Goal: Check status: Check status

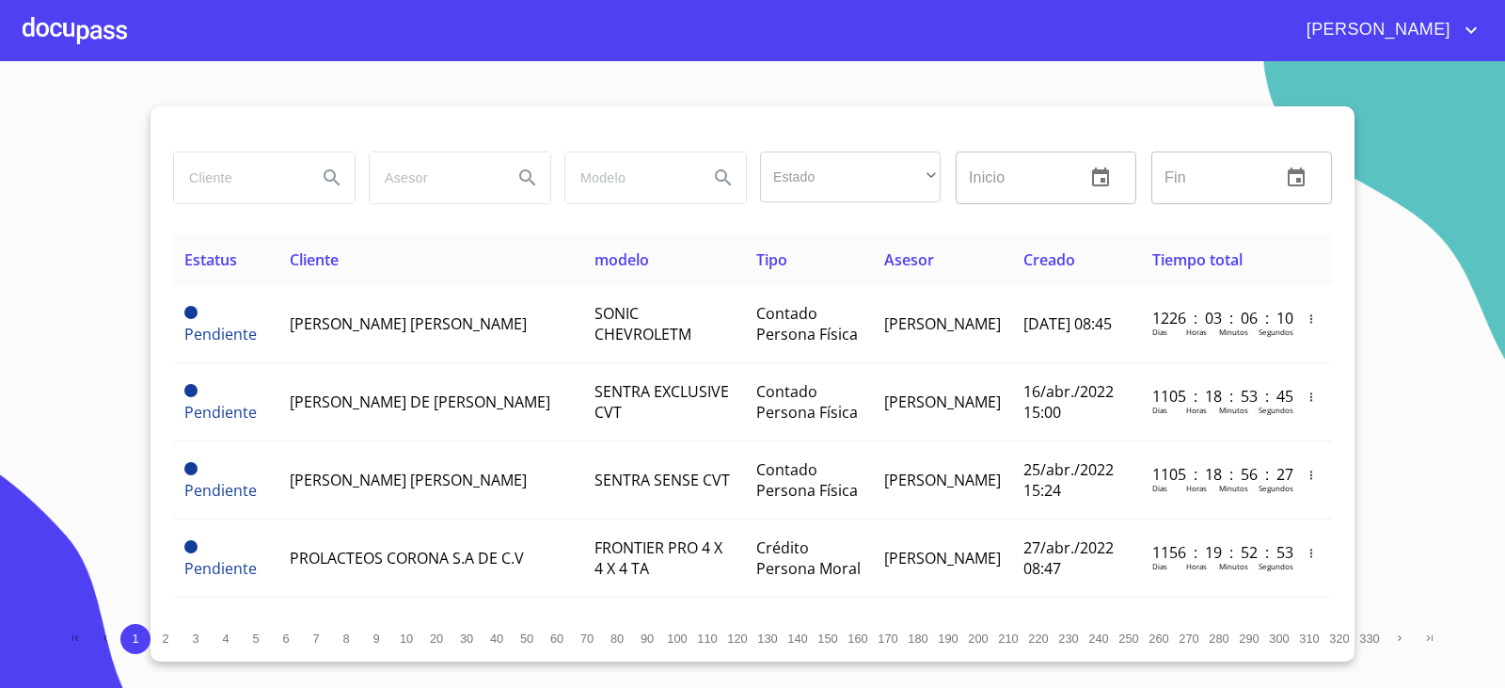
click at [272, 190] on input "search" at bounding box center [238, 177] width 128 height 51
type input "DISEÑO Y CONSTRUC"
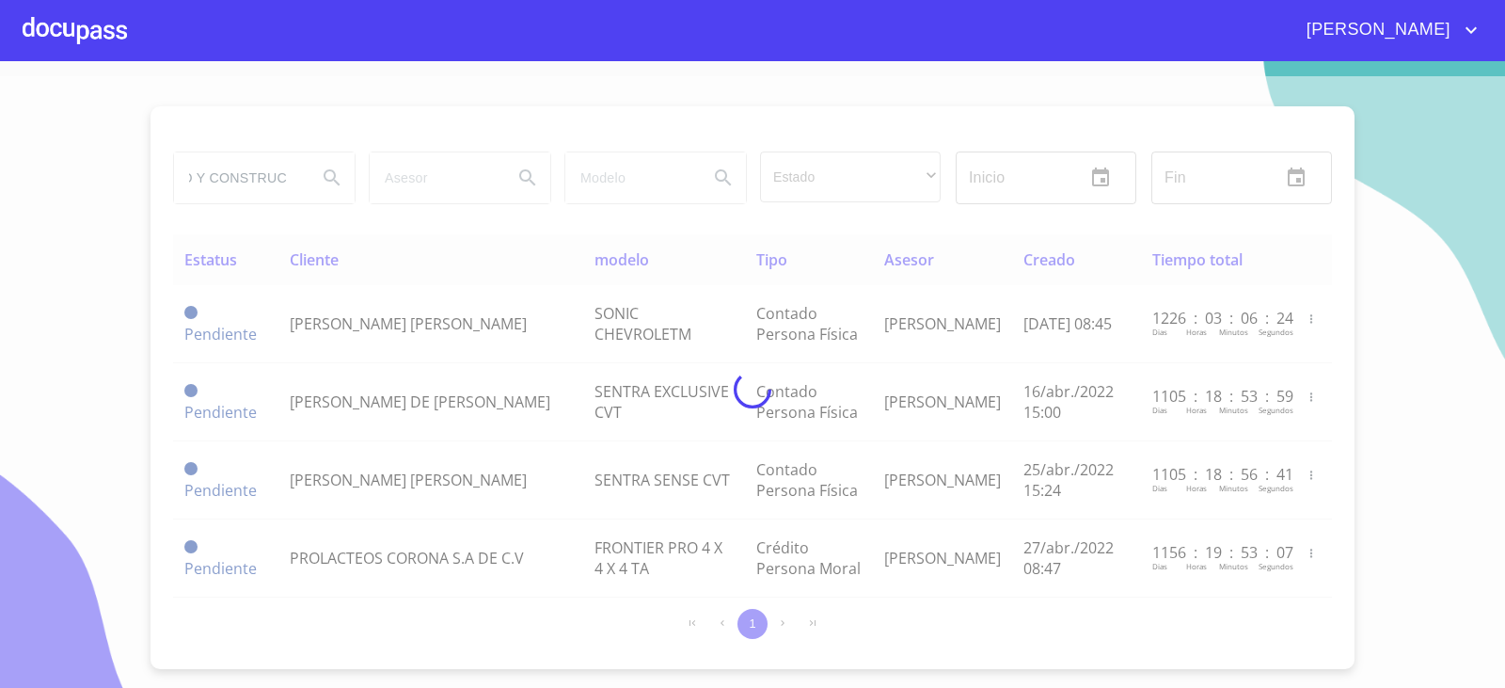
scroll to position [0, 0]
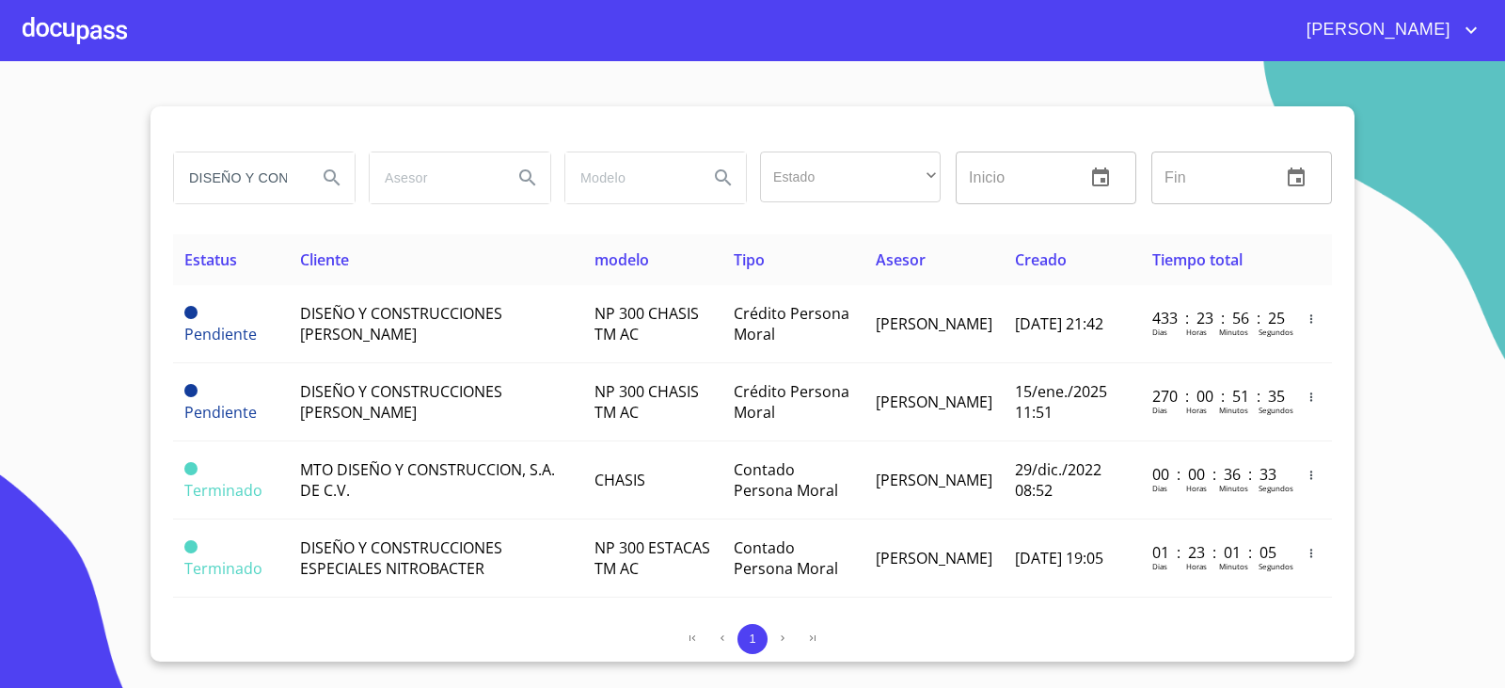
click at [54, 294] on section "DISEÑO Y CONSTRUC Estado ​ ​ Inicio ​ Fin ​ Estatus Cliente modelo Tipo Asesor …" at bounding box center [752, 374] width 1505 height 627
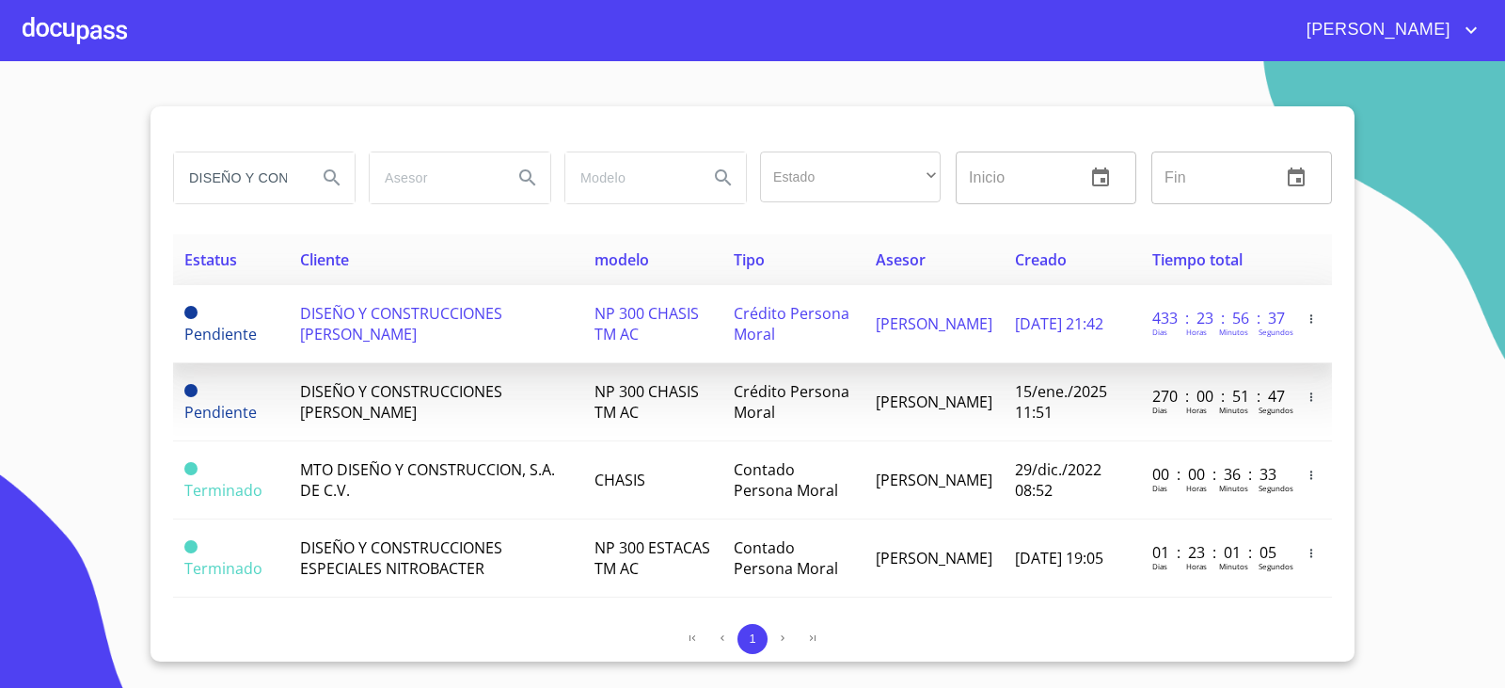
click at [676, 337] on td "NP 300 CHASIS TM AC" at bounding box center [652, 324] width 139 height 78
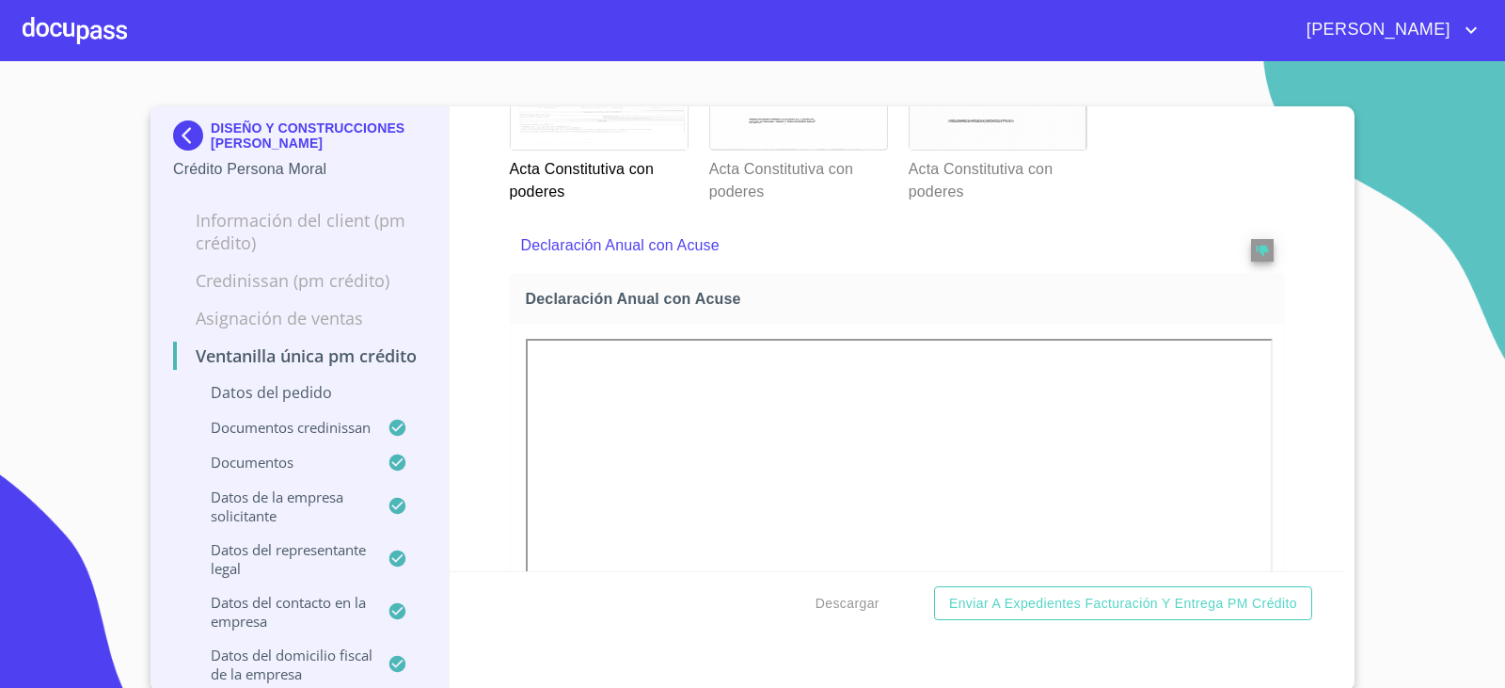
scroll to position [6867, 0]
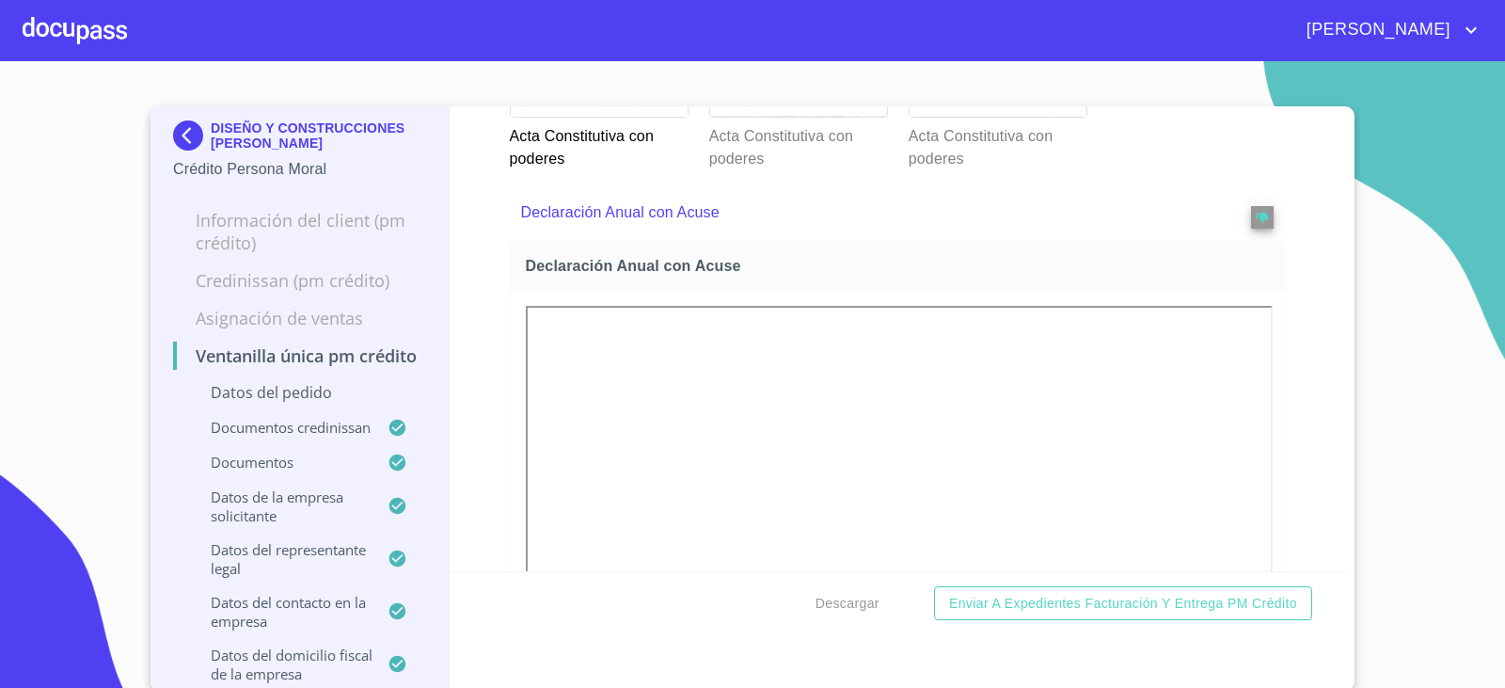
click at [991, 64] on icon at bounding box center [998, 56] width 15 height 15
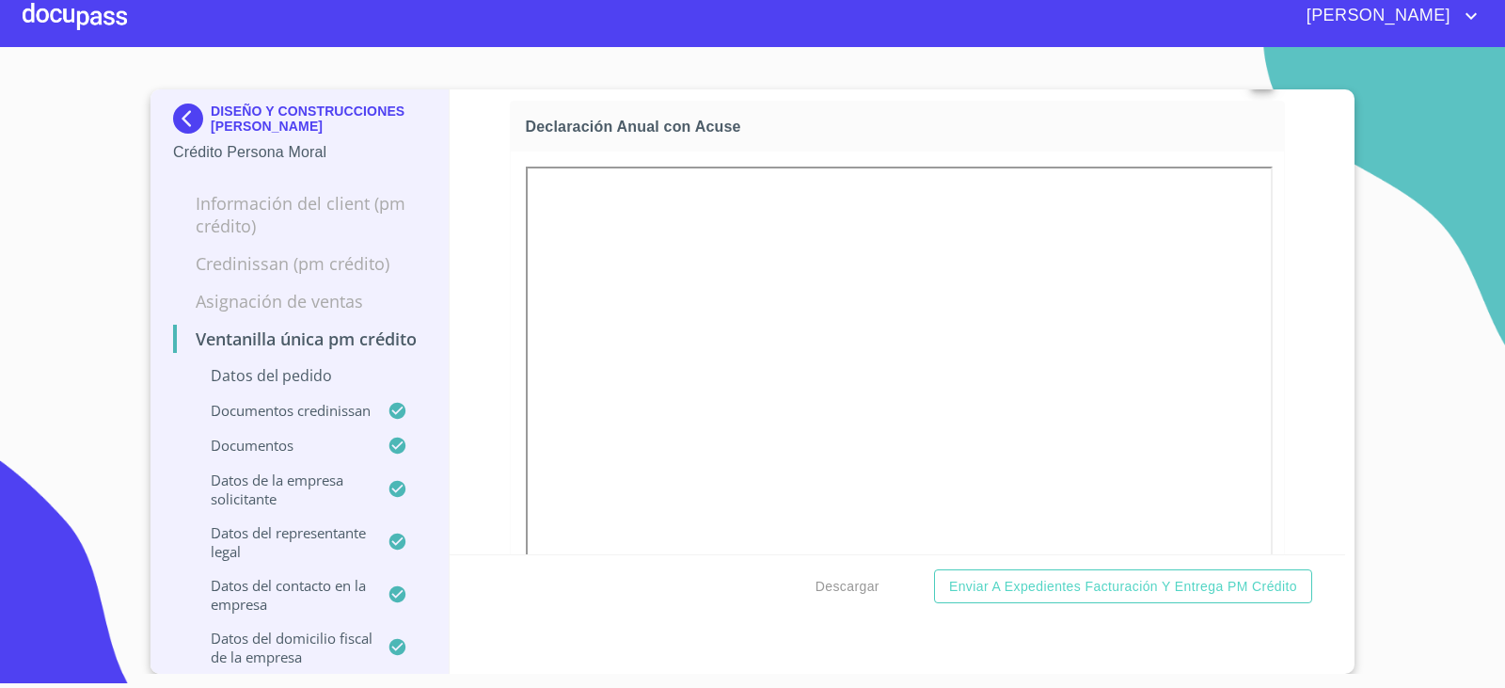
click at [780, 31] on p "Acta Constitutiva con poderes" at bounding box center [797, 4] width 177 height 53
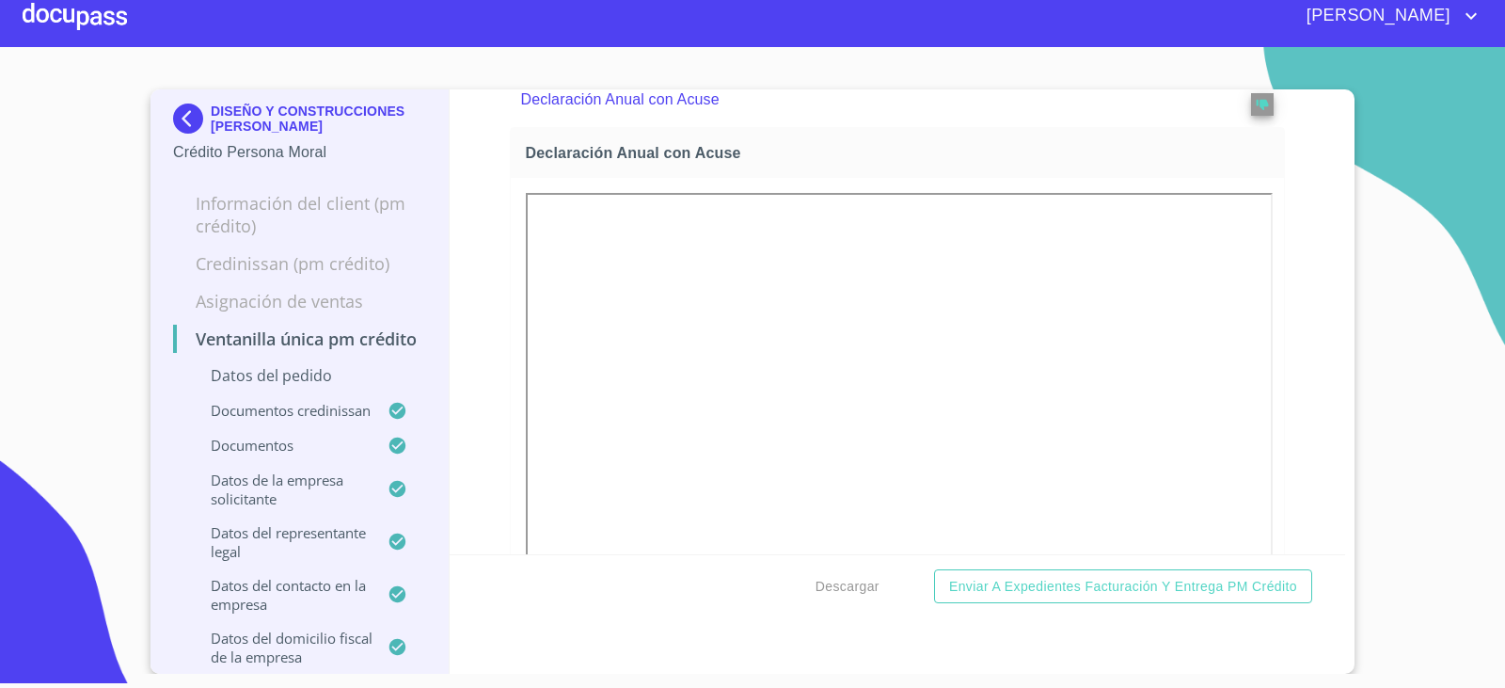
scroll to position [6990, 0]
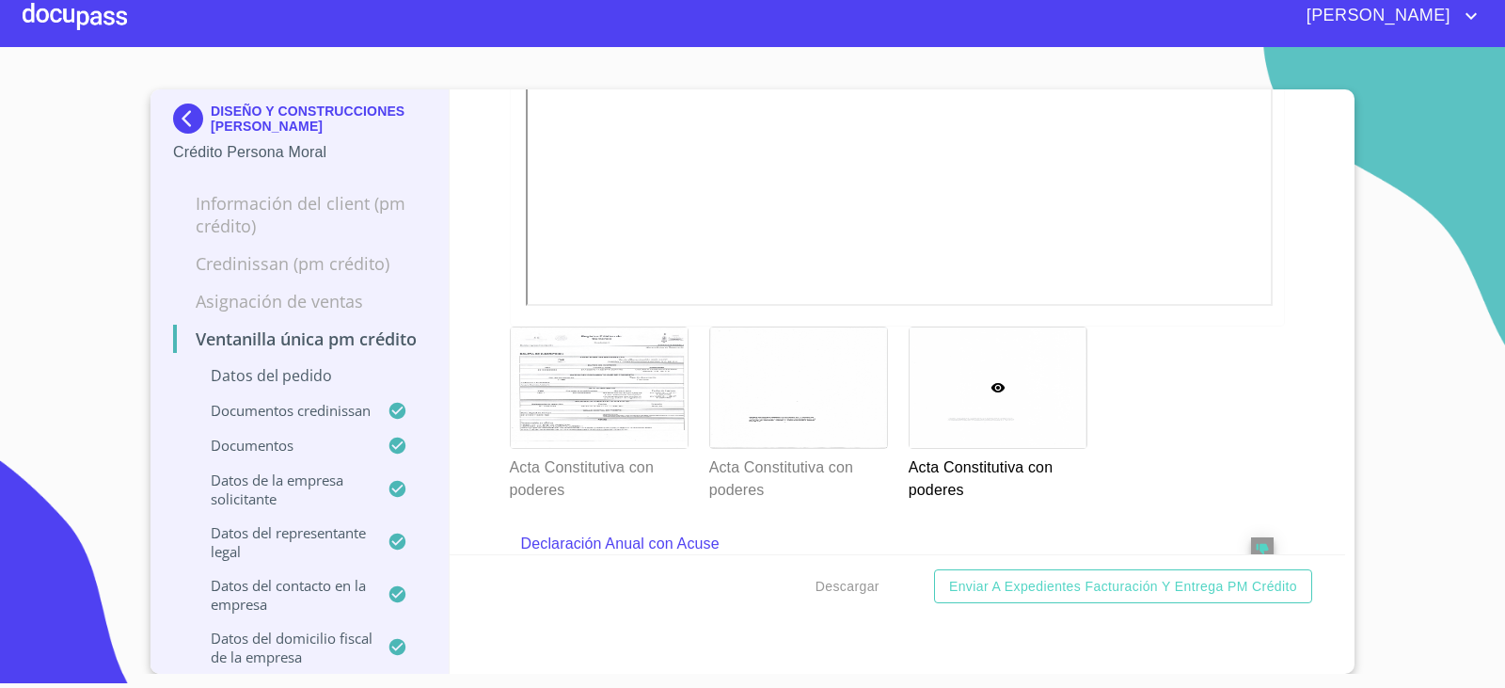
scroll to position [376, 0]
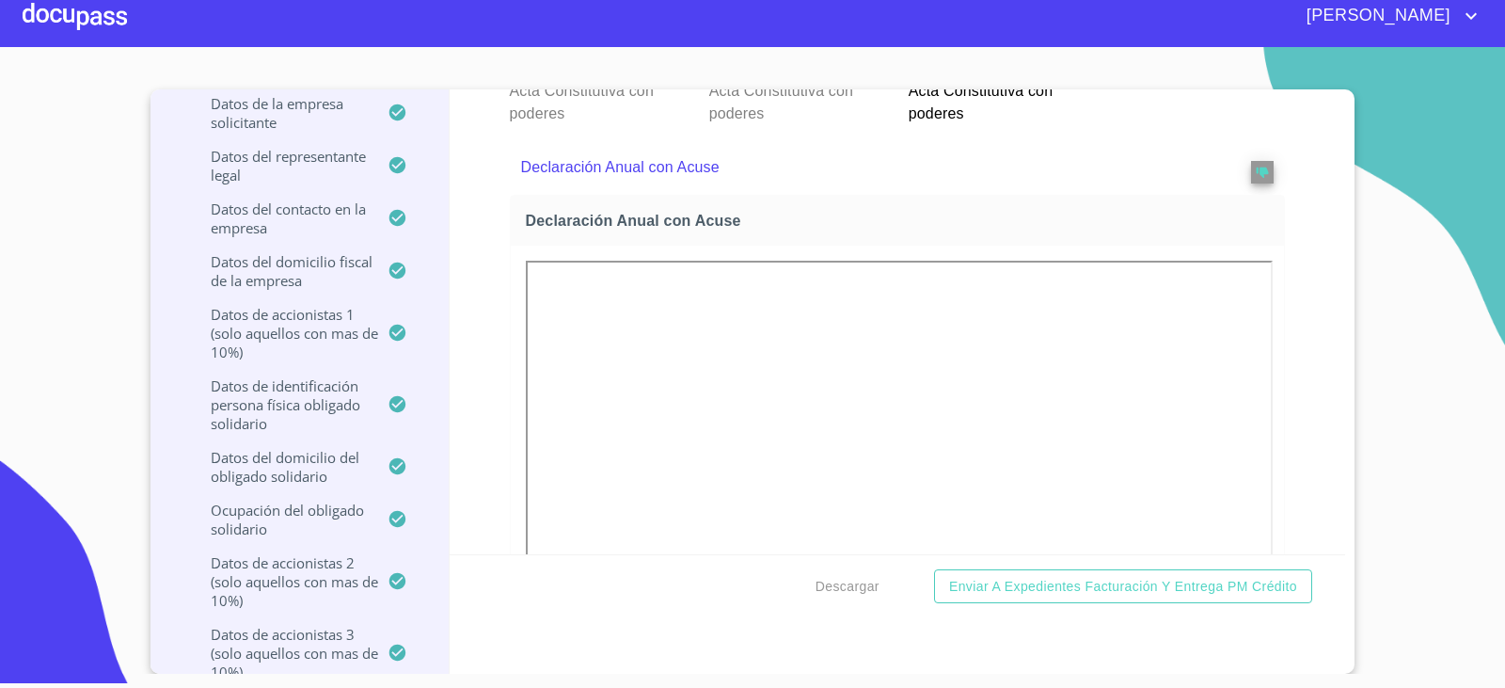
click at [550, 71] on div at bounding box center [599, 11] width 177 height 120
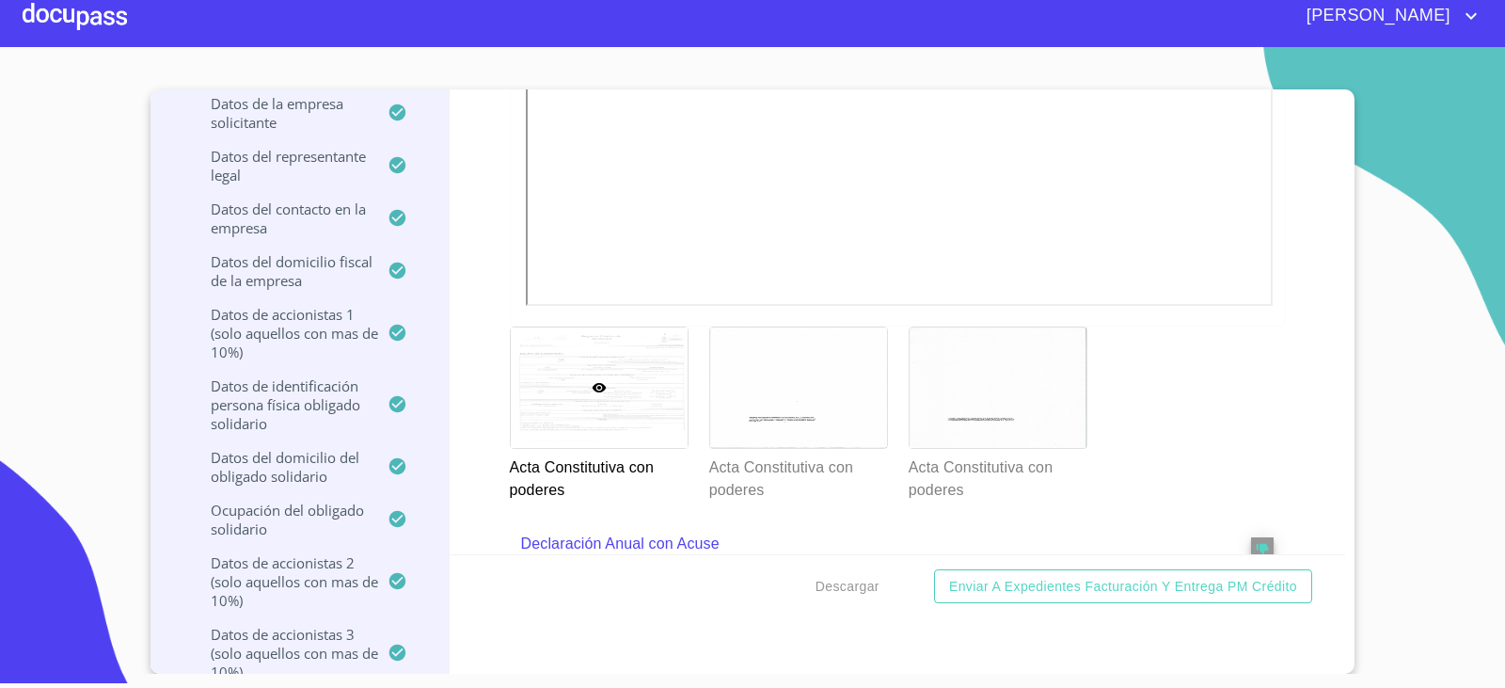
scroll to position [6984, 0]
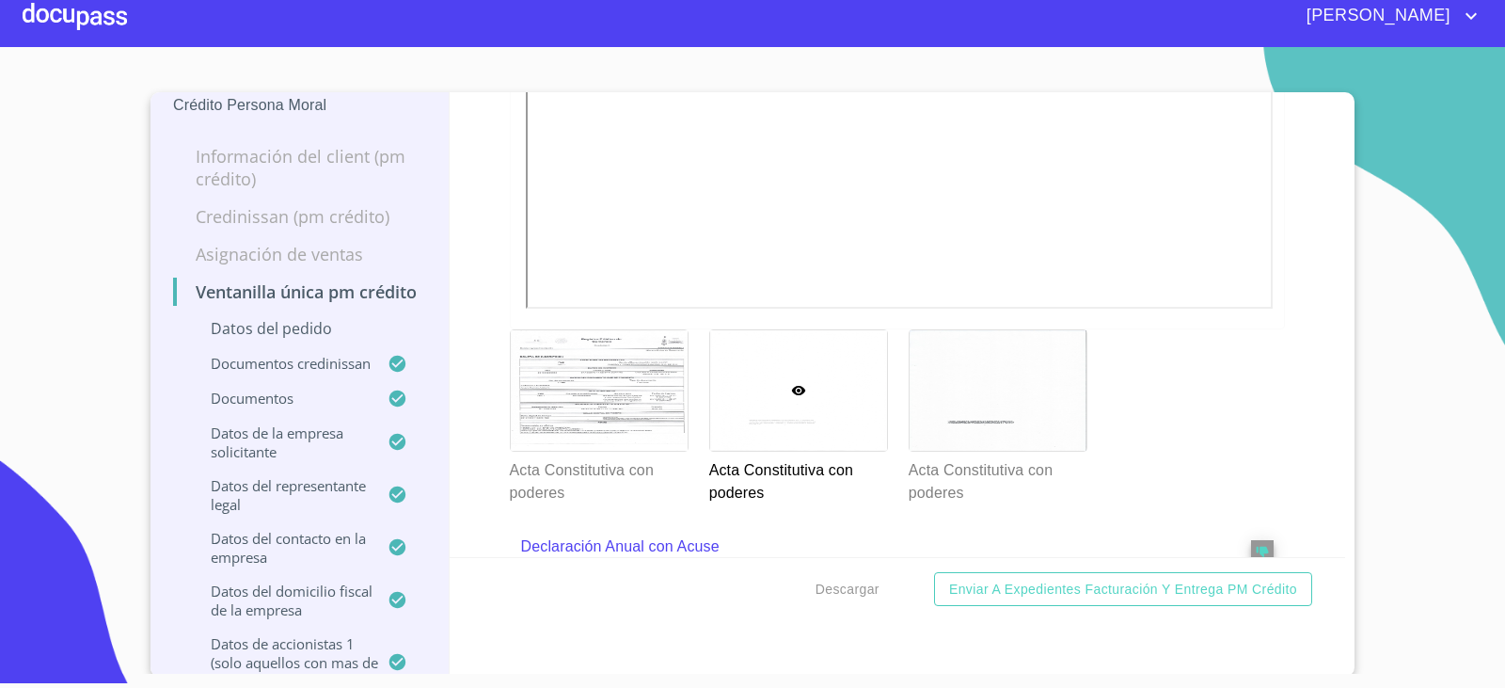
scroll to position [0, 0]
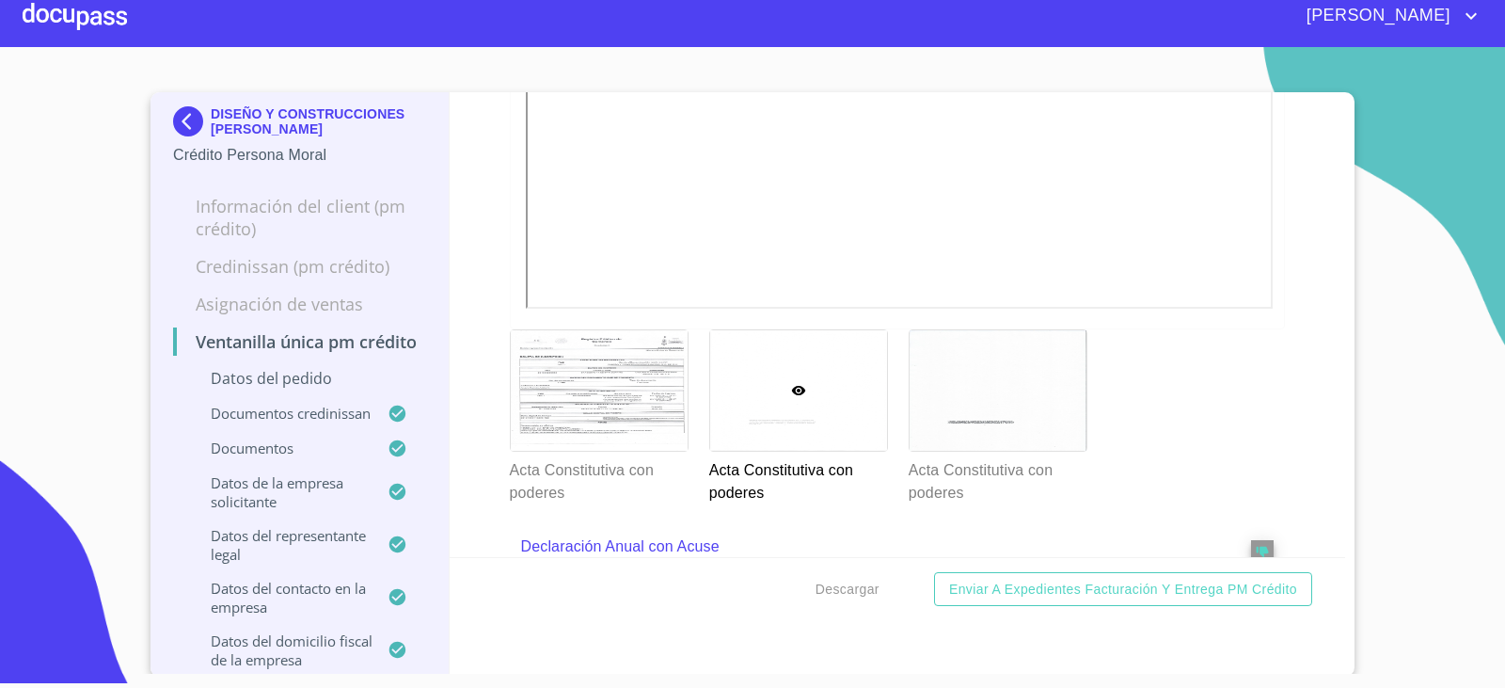
click at [173, 131] on img at bounding box center [192, 121] width 38 height 30
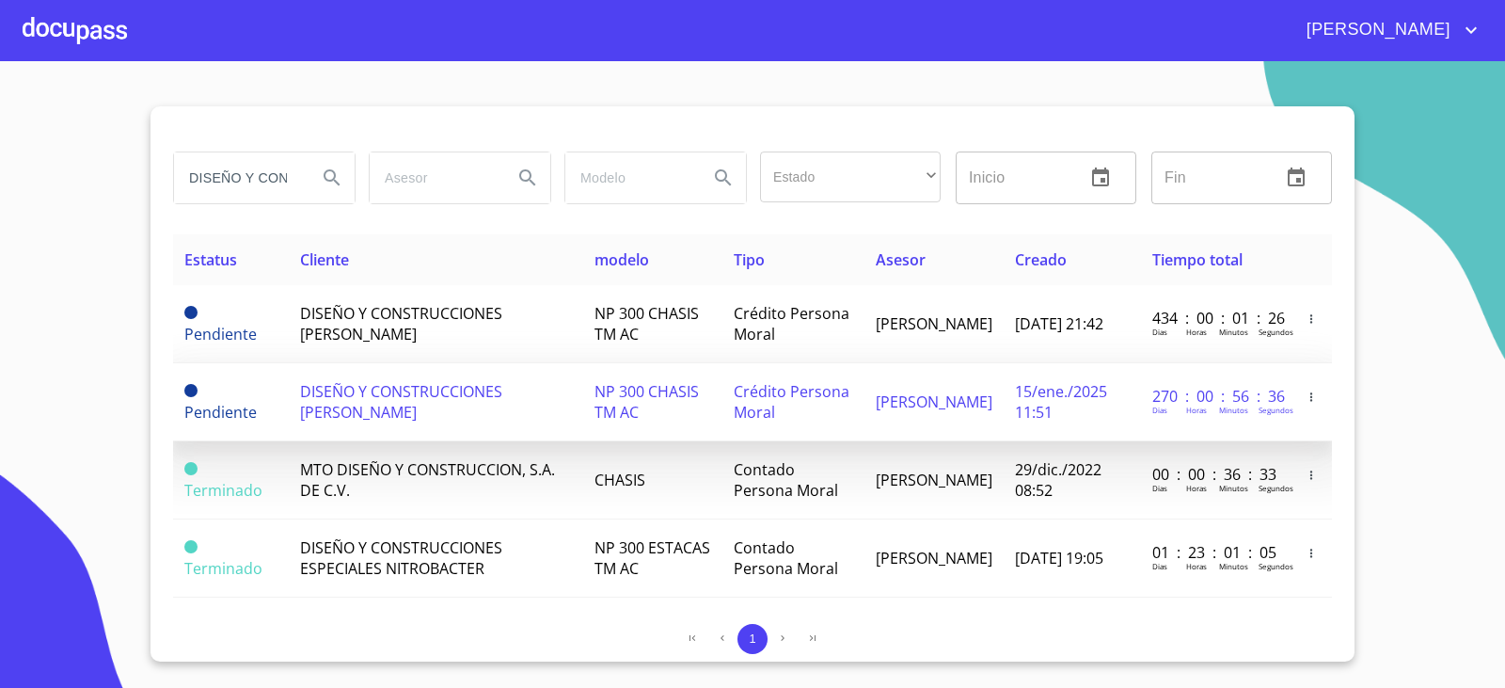
click at [335, 397] on span "DISEÑO Y CONSTRUCCIONES [PERSON_NAME]" at bounding box center [401, 401] width 202 height 41
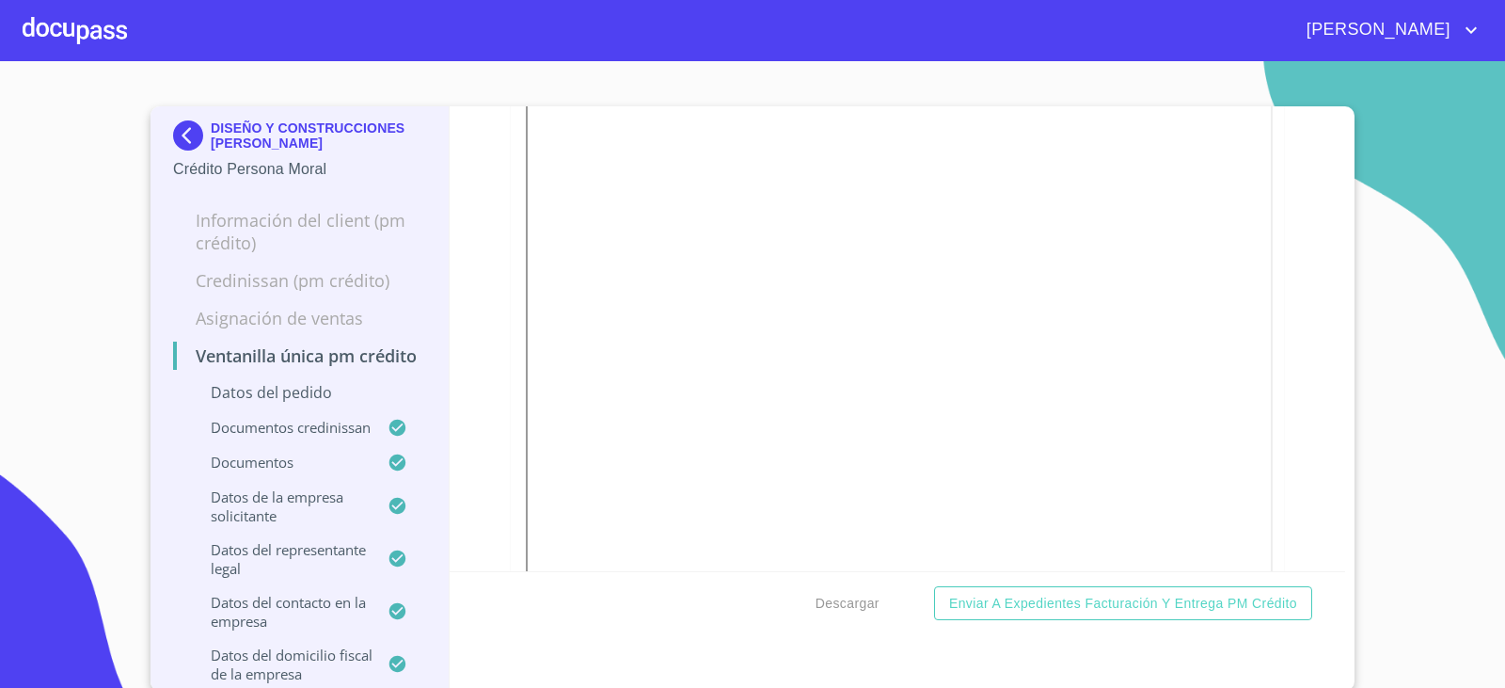
scroll to position [7043, 0]
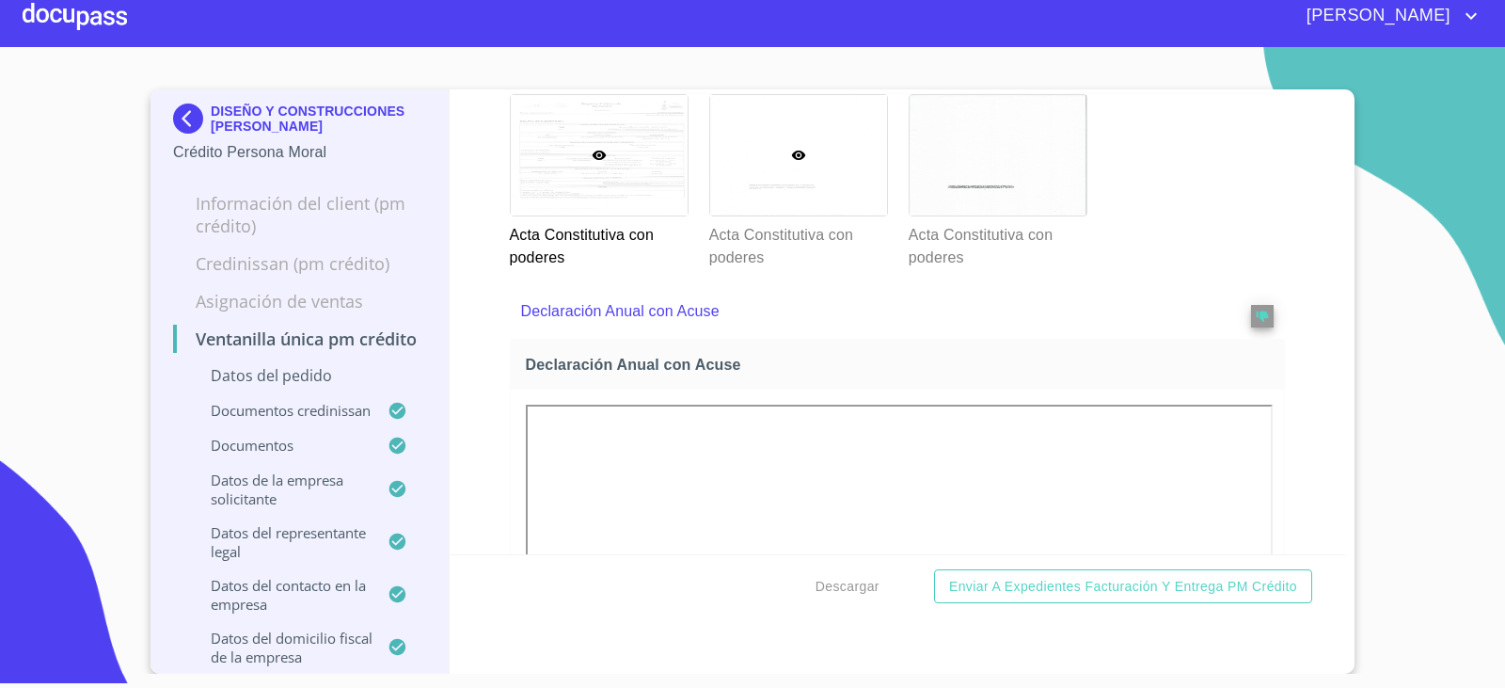
scroll to position [6748, 0]
click at [736, 219] on div at bounding box center [798, 159] width 177 height 120
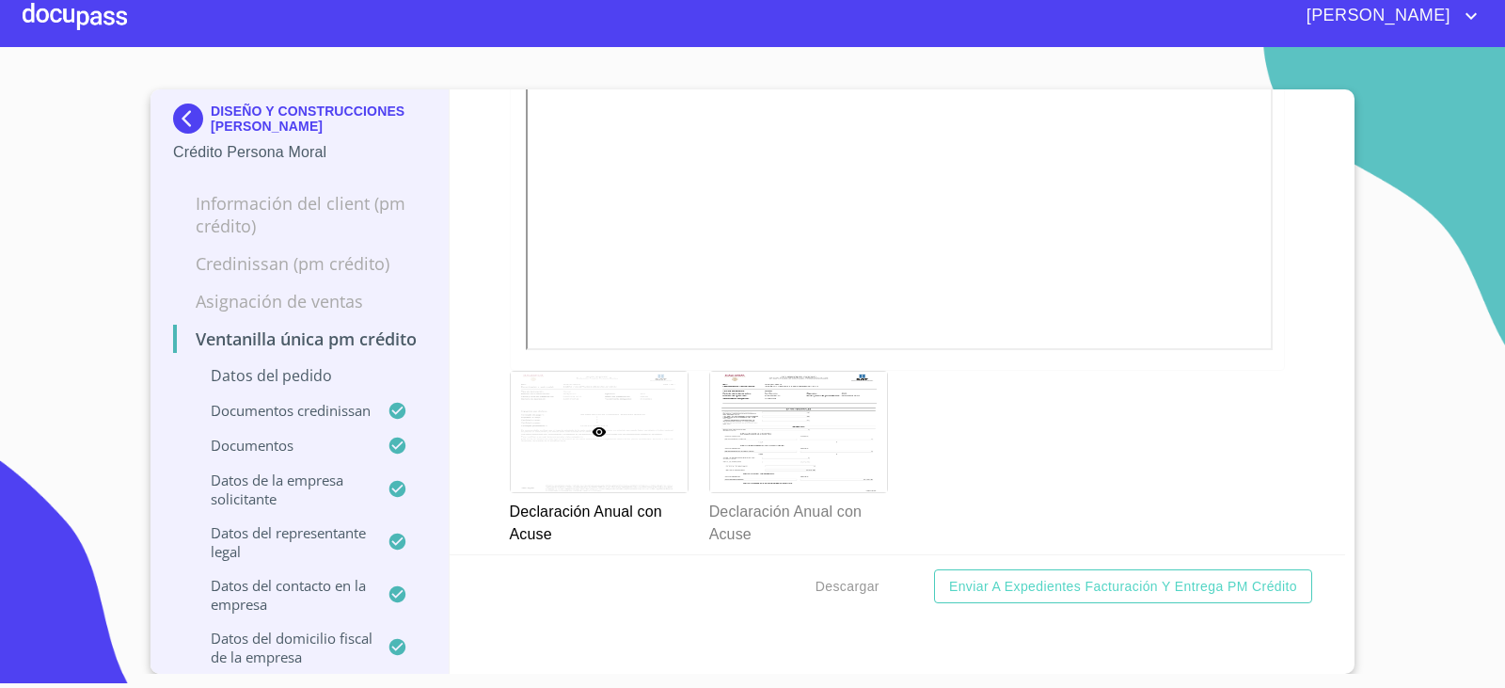
click at [18, 322] on section "DISEÑO Y CONSTRUCCIONES BARBA Crédito Persona Moral Información del Client (PM …" at bounding box center [752, 360] width 1505 height 627
click at [186, 112] on img at bounding box center [192, 118] width 38 height 30
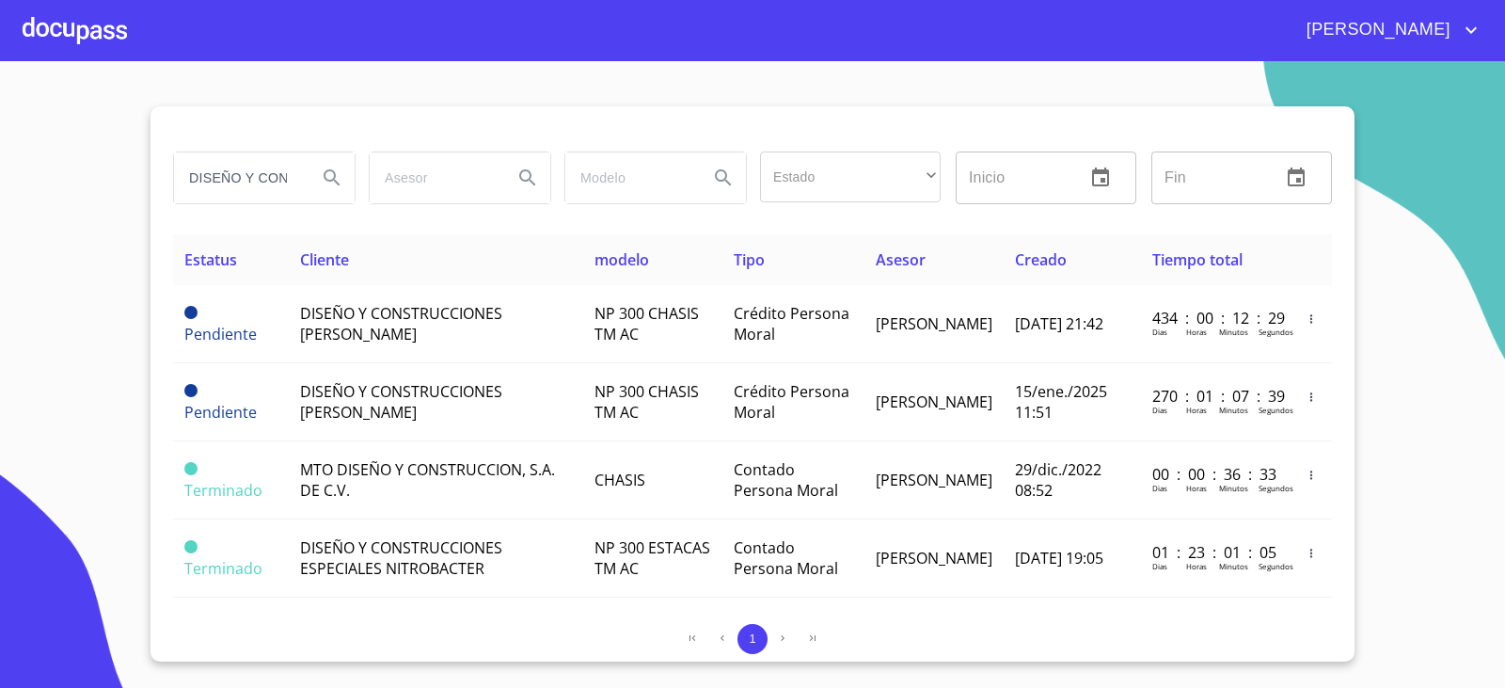
drag, startPoint x: 0, startPoint y: 235, endPoint x: 217, endPoint y: 193, distance: 221.4
click at [0, 234] on section "DISEÑO Y CONSTRUC Estado ​ ​ Inicio ​ Fin ​ Estatus Cliente modelo Tipo Asesor …" at bounding box center [752, 374] width 1505 height 627
click at [239, 174] on input "DISEÑO Y CONSTRUC" at bounding box center [238, 177] width 128 height 51
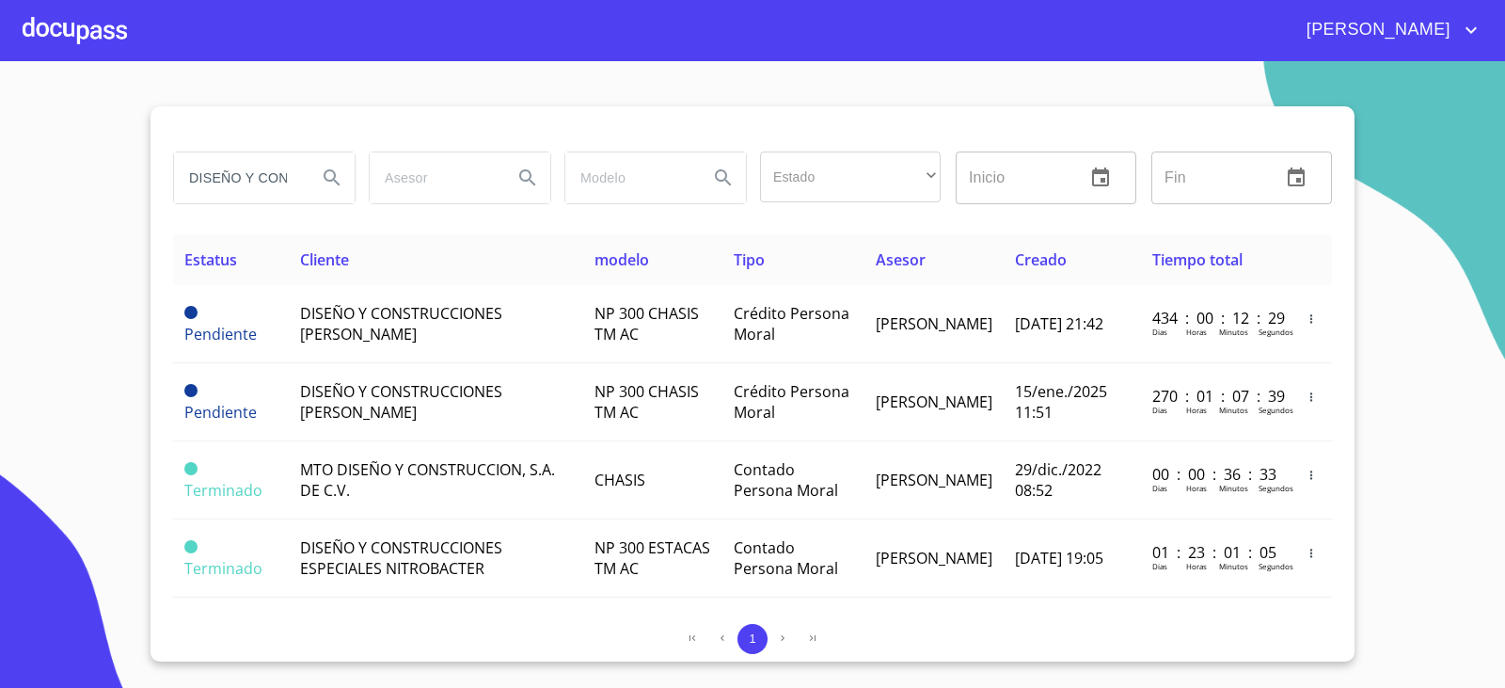
click at [239, 174] on input "DISEÑO Y CONSTRUC" at bounding box center [238, 177] width 128 height 51
click at [262, 189] on input "DISEÑO Y CONSTRUC" at bounding box center [238, 177] width 128 height 51
drag, startPoint x: 257, startPoint y: 170, endPoint x: 418, endPoint y: 167, distance: 160.9
click at [417, 167] on div "DISEÑO Y CONSTRUC Estado ​ ​ Inicio ​ Fin ​" at bounding box center [753, 178] width 1174 height 68
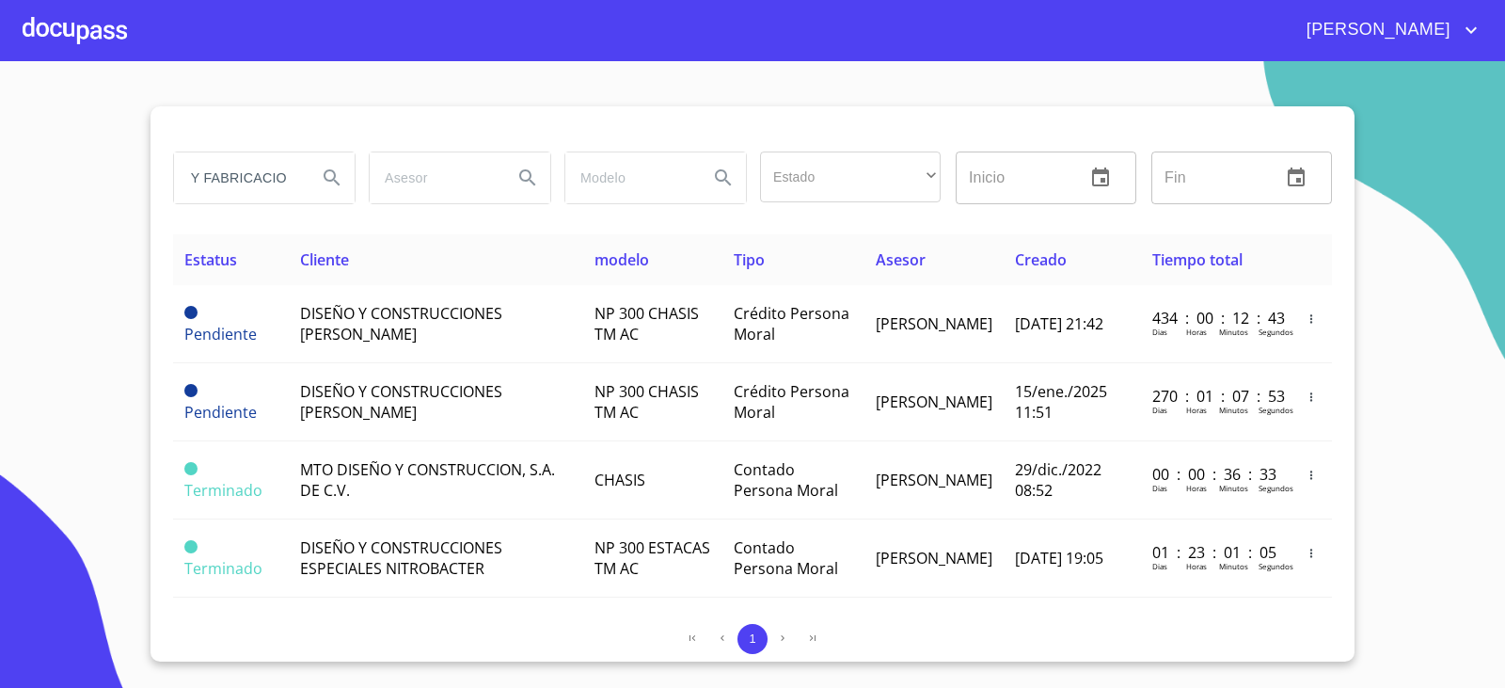
scroll to position [0, 64]
type input "DISEÑO Y FABRICACION"
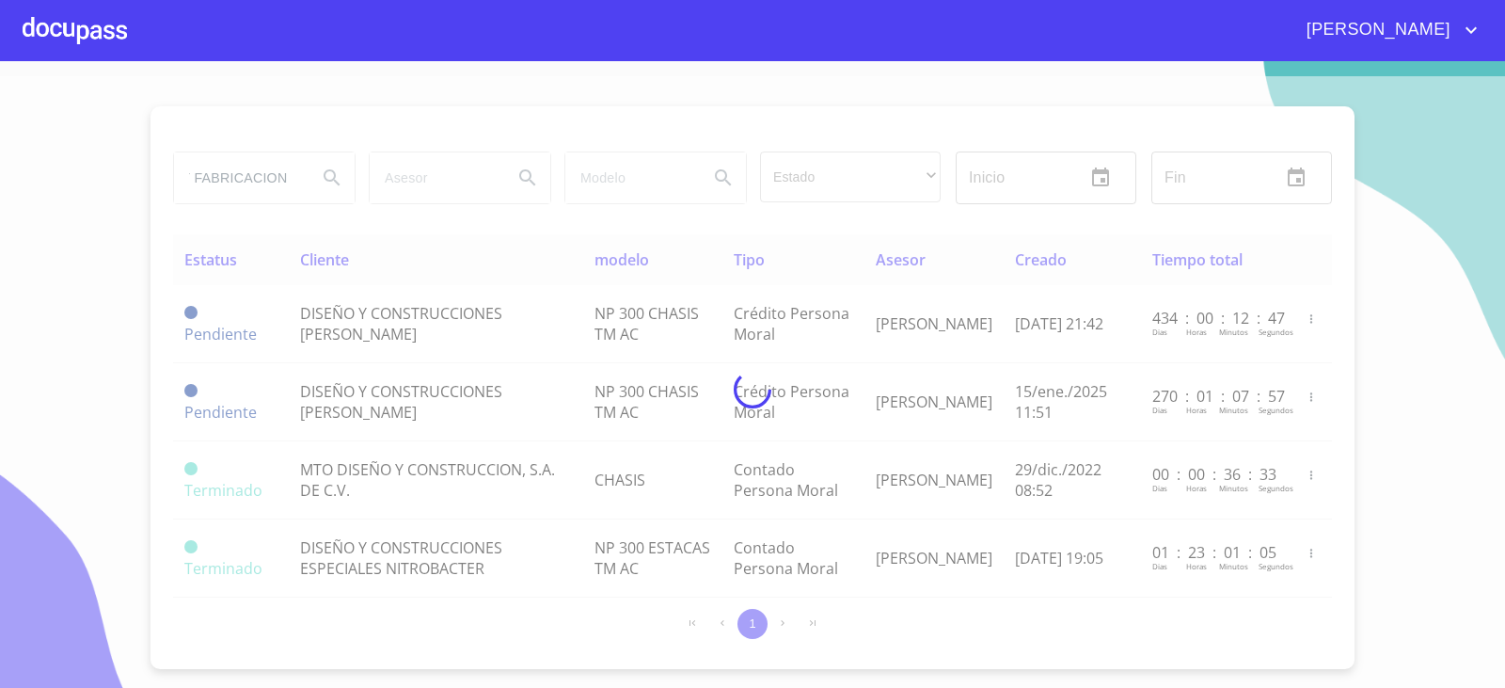
scroll to position [0, 0]
drag, startPoint x: 137, startPoint y: 319, endPoint x: 152, endPoint y: 322, distance: 15.3
click at [143, 321] on div at bounding box center [752, 389] width 1505 height 627
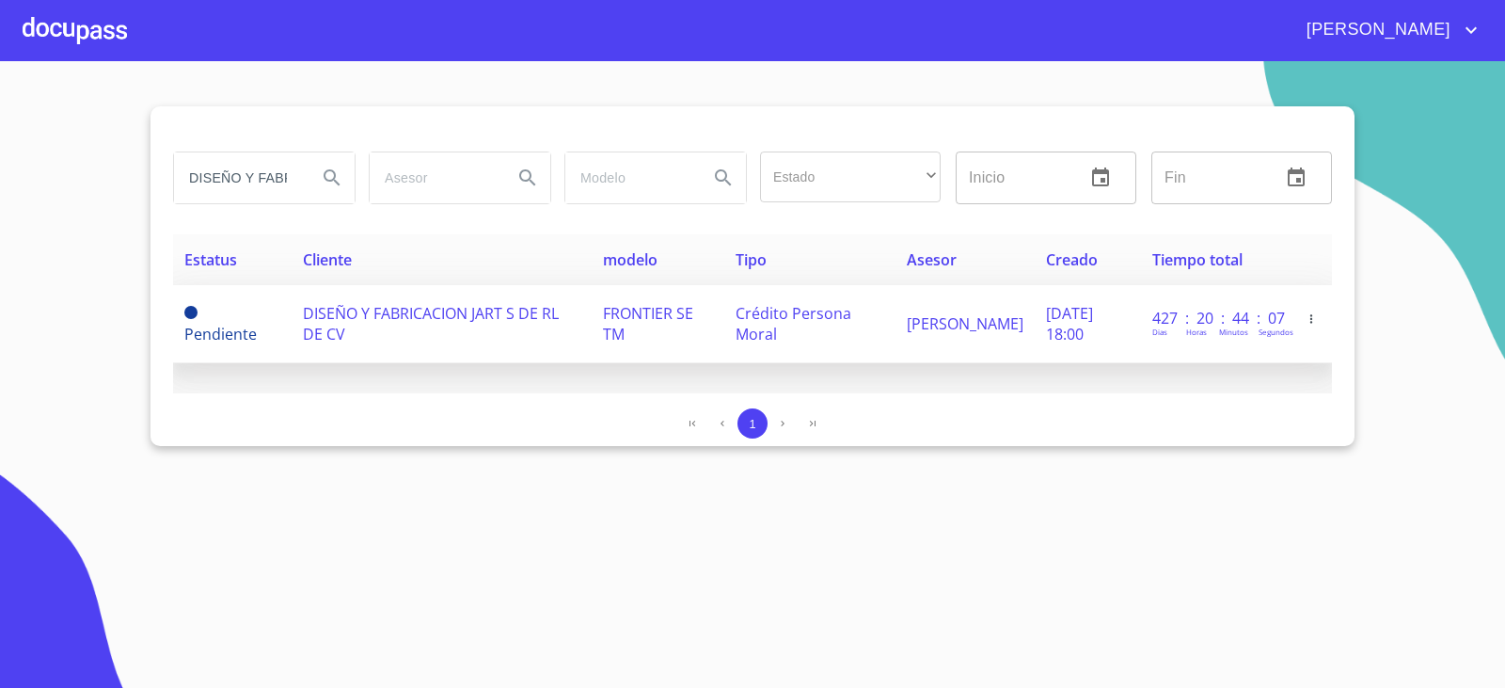
click at [471, 341] on td "DISEÑO Y FABRICACION JART S DE RL DE CV" at bounding box center [441, 324] width 299 height 78
